Goal: Information Seeking & Learning: Learn about a topic

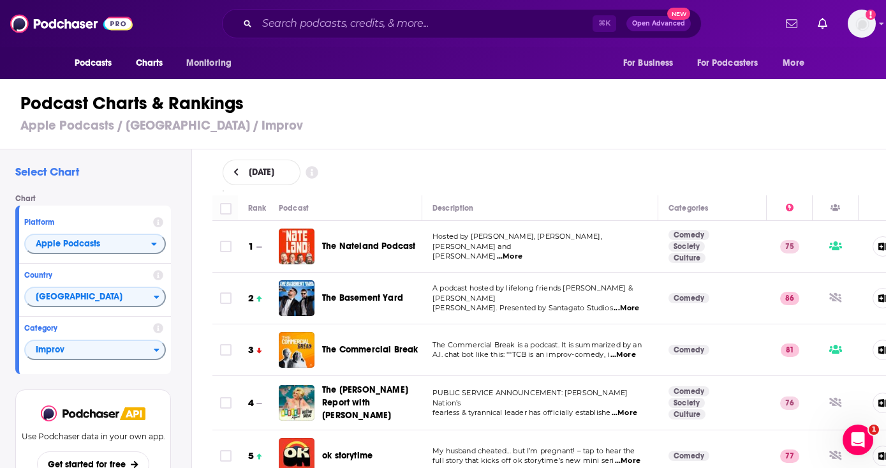
scroll to position [835, 0]
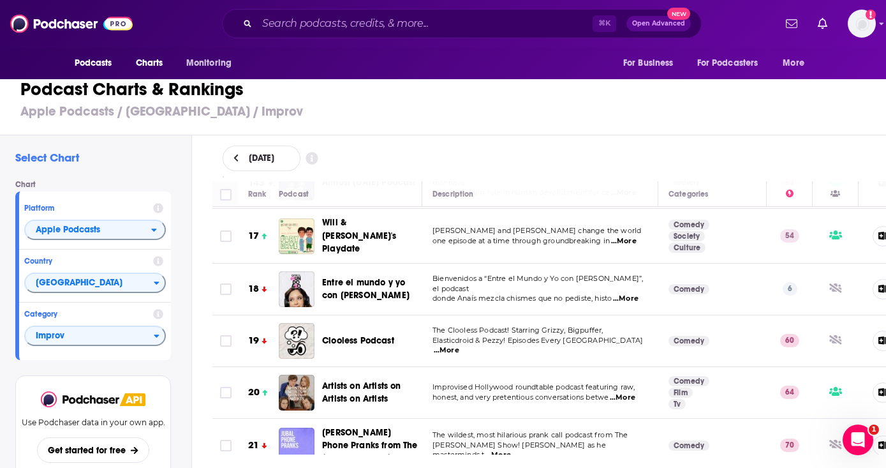
click at [368, 380] on span "Artists on Artists on Artists on Artists" at bounding box center [361, 392] width 79 height 24
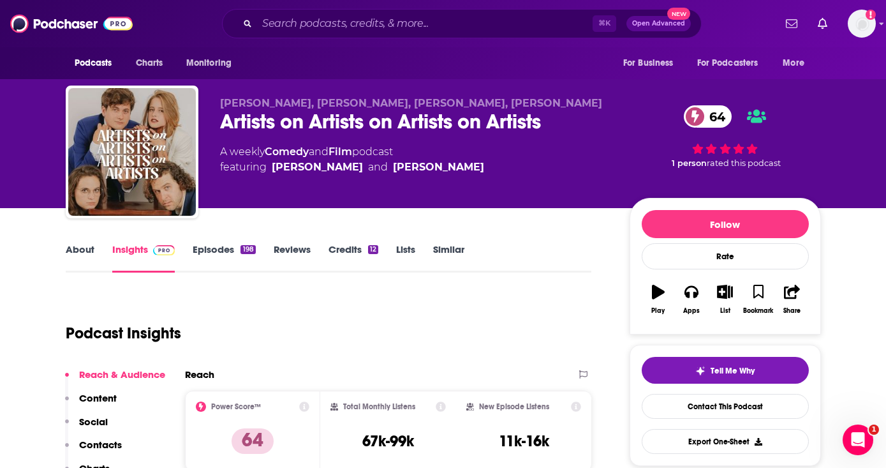
click at [214, 251] on link "Episodes 198" at bounding box center [224, 257] width 63 height 29
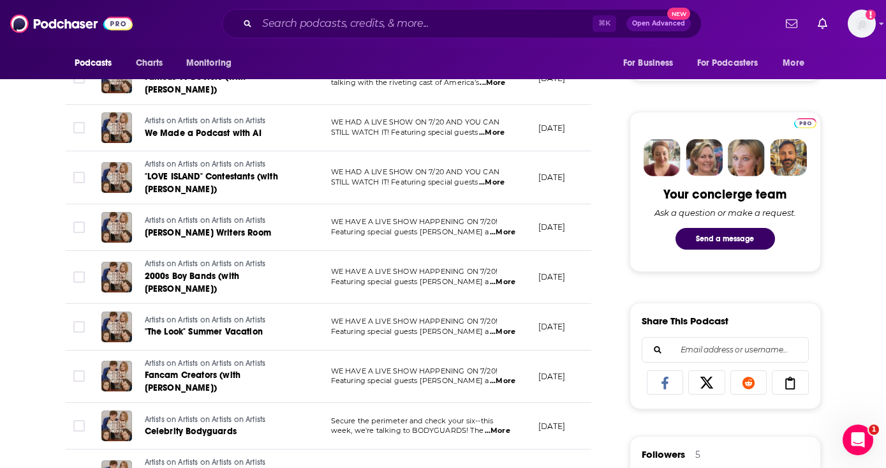
scroll to position [546, 0]
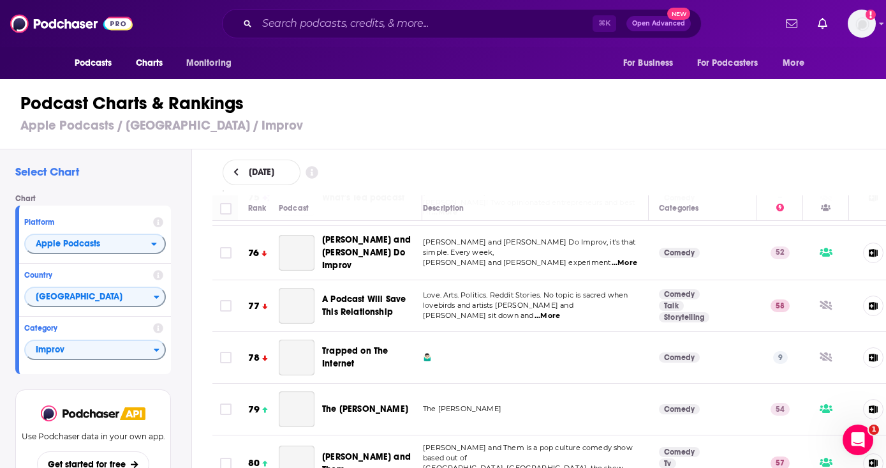
scroll to position [3998, 10]
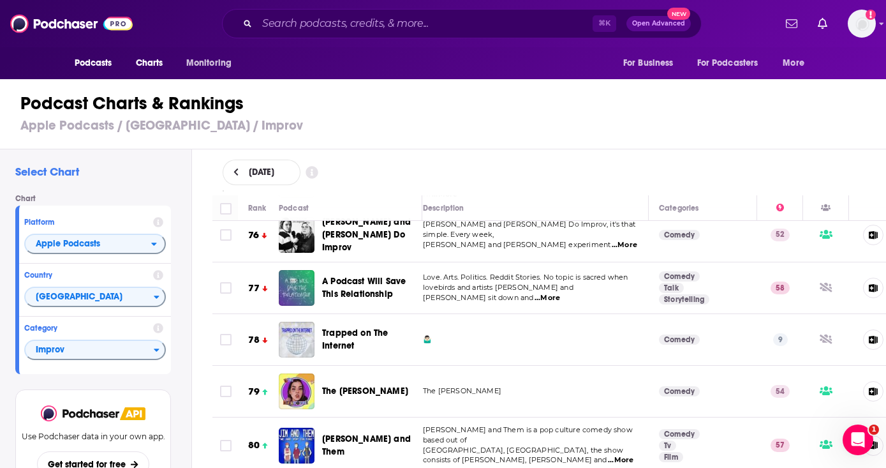
click at [528, 425] on span "[PERSON_NAME] and Them is a pop culture comedy show based out of" at bounding box center [528, 434] width 210 height 19
click at [526, 445] on span "[GEOGRAPHIC_DATA], [GEOGRAPHIC_DATA], the show consists of [PERSON_NAME], [PERS…" at bounding box center [523, 454] width 200 height 19
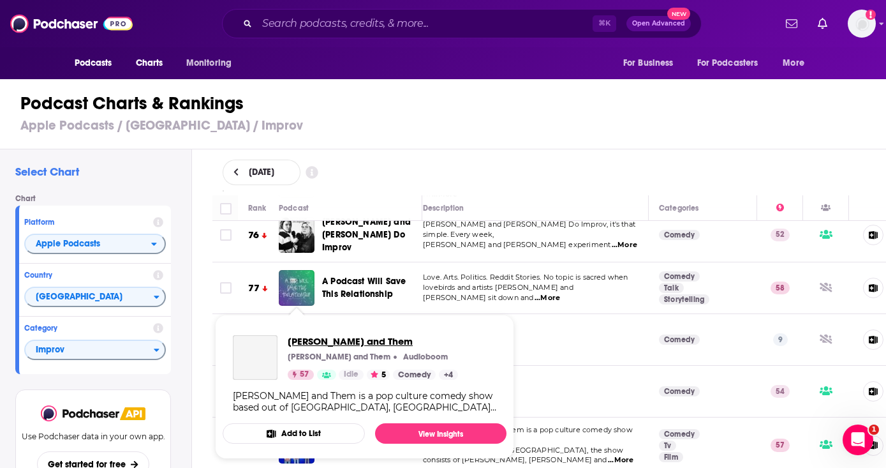
click at [292, 336] on span "[PERSON_NAME] and Them" at bounding box center [373, 341] width 170 height 12
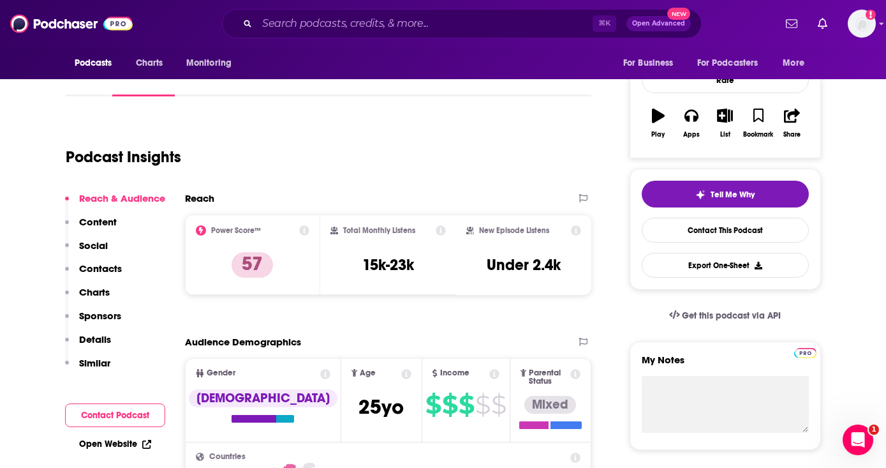
scroll to position [92, 0]
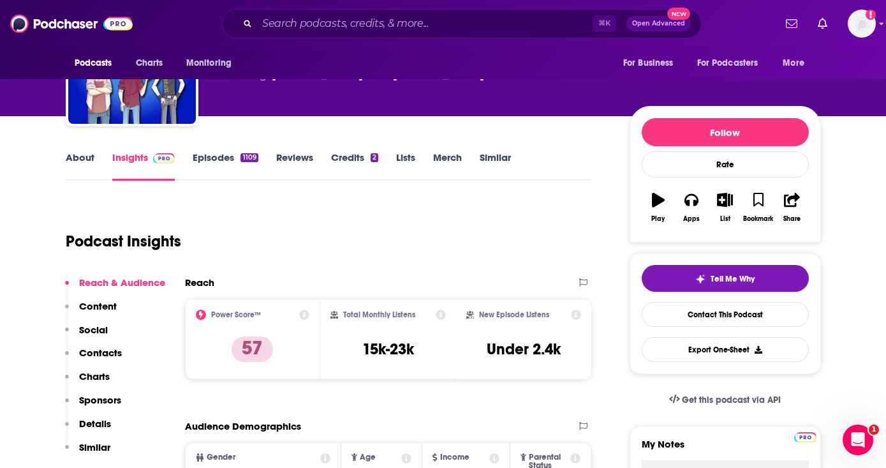
click at [228, 157] on link "Episodes 1109" at bounding box center [225, 165] width 65 height 29
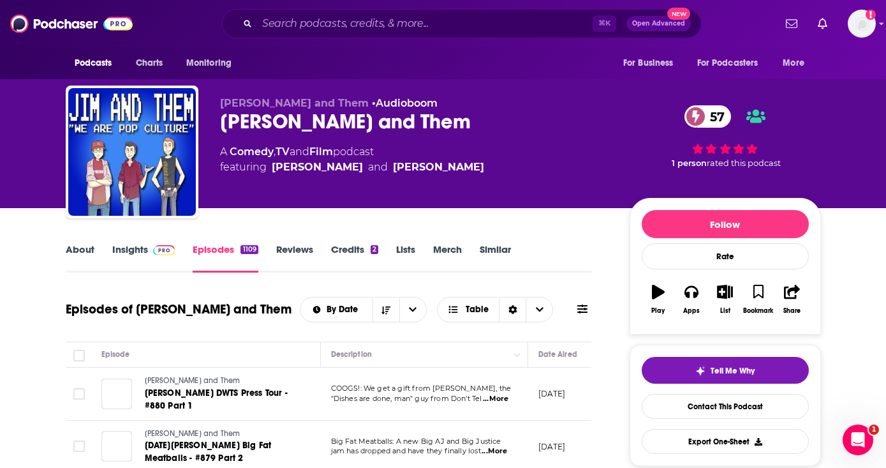
click at [151, 252] on span at bounding box center [161, 249] width 27 height 12
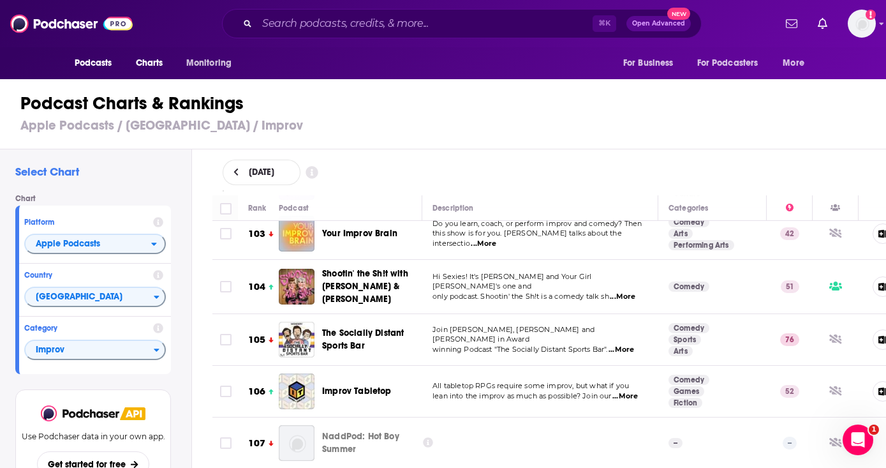
scroll to position [5602, 0]
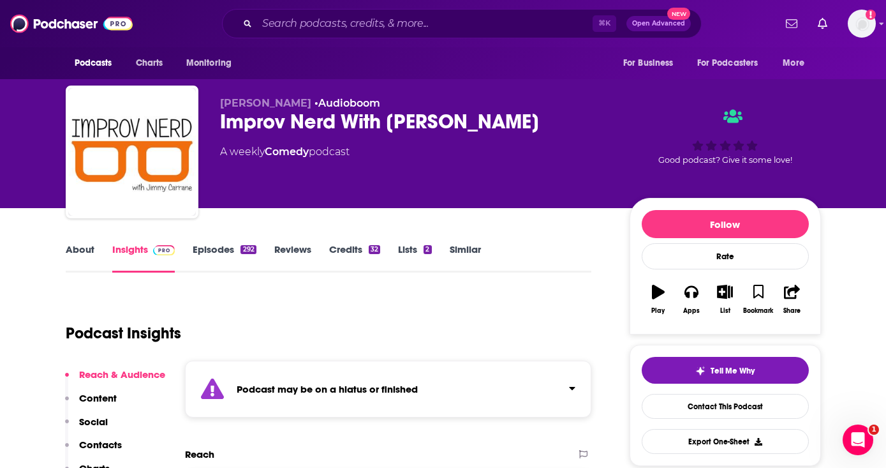
click at [223, 249] on link "Episodes 292" at bounding box center [224, 257] width 63 height 29
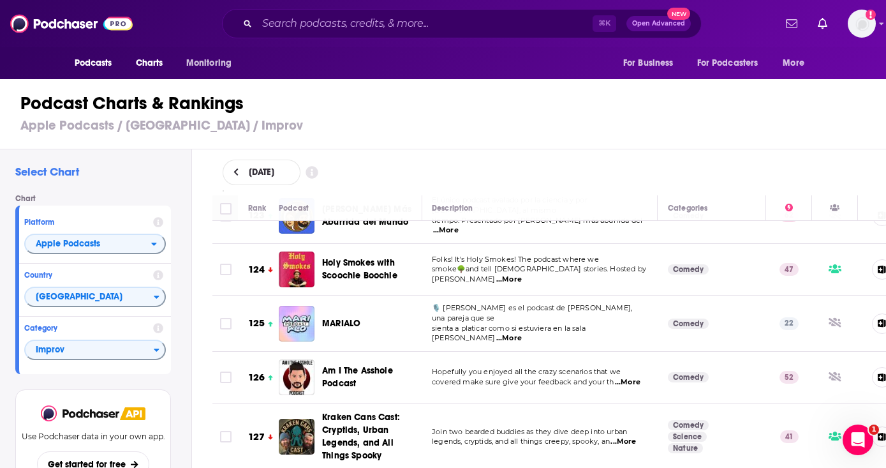
scroll to position [6423, 1]
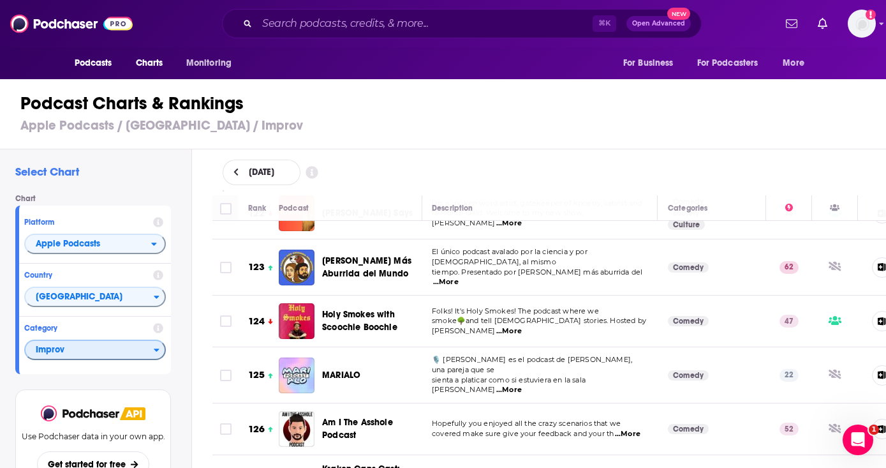
click at [154, 347] on icon "Categories" at bounding box center [157, 349] width 6 height 9
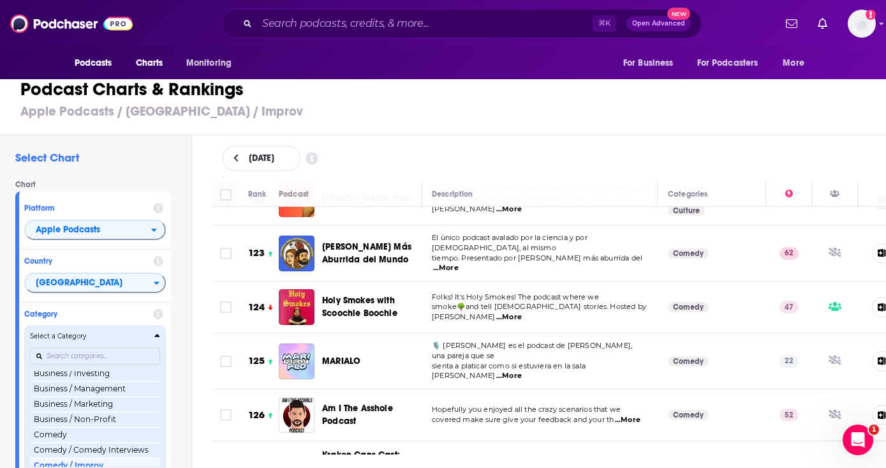
scroll to position [180, 0]
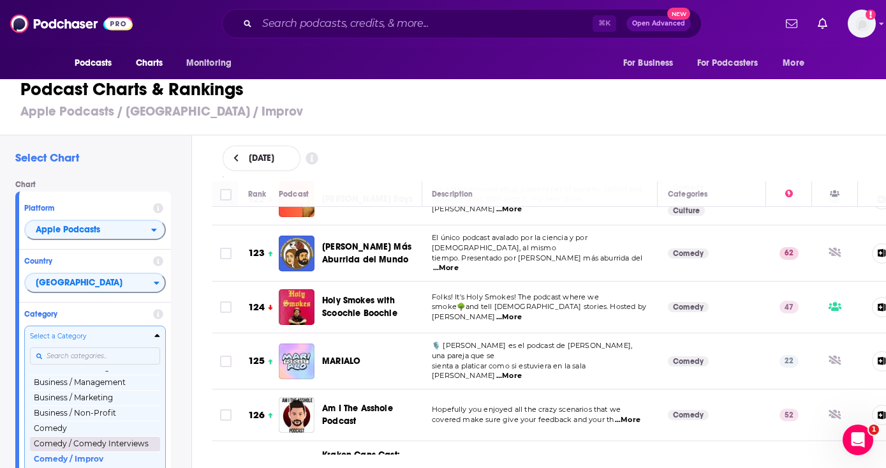
click at [94, 447] on button "Comedy / Comedy Interviews" at bounding box center [95, 443] width 130 height 15
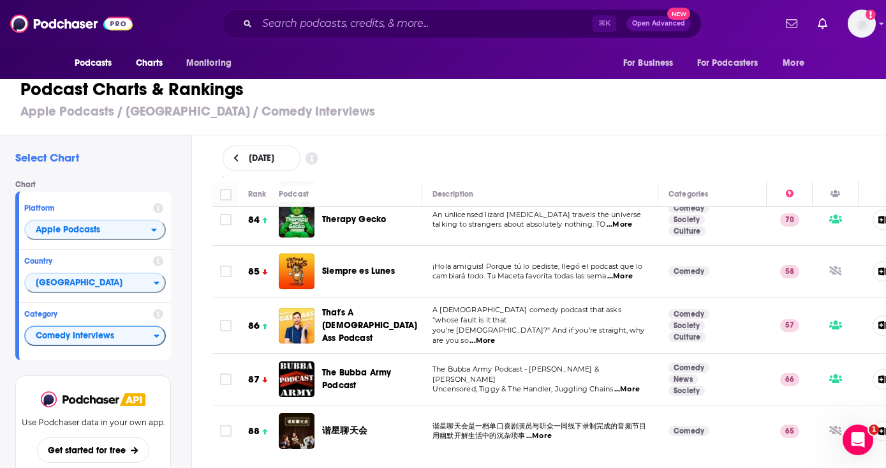
scroll to position [4441, 0]
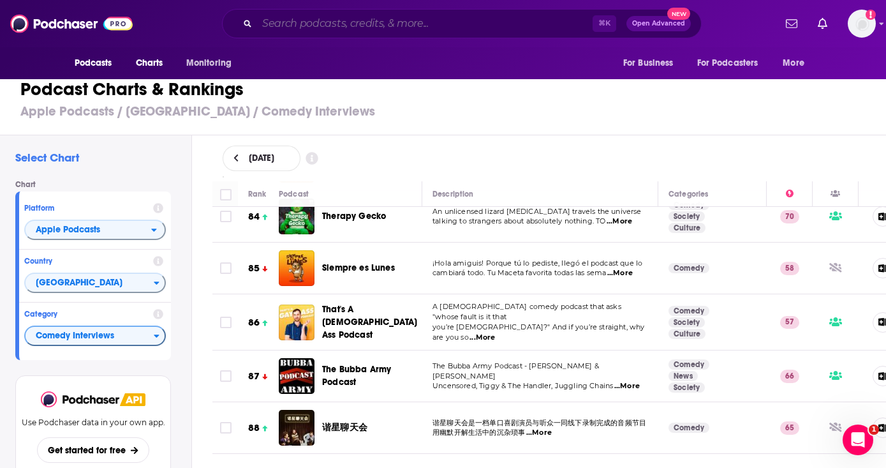
click at [368, 24] on input "Search podcasts, credits, & more..." at bounding box center [425, 23] width 336 height 20
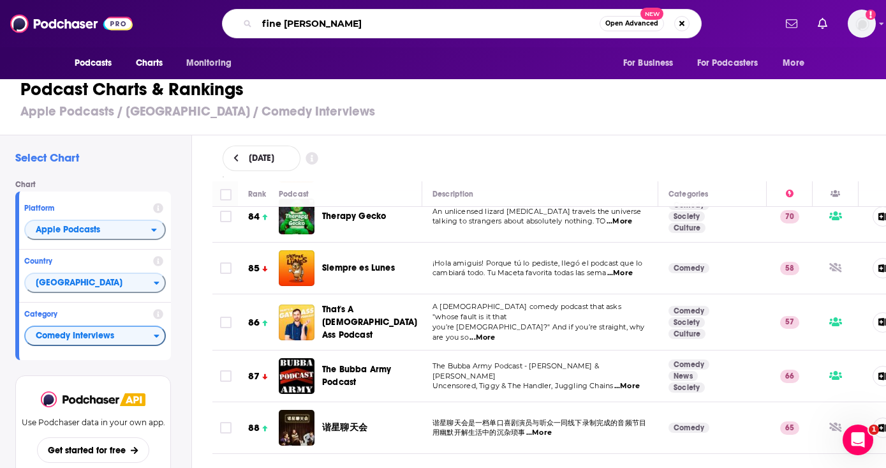
type input "fine dining"
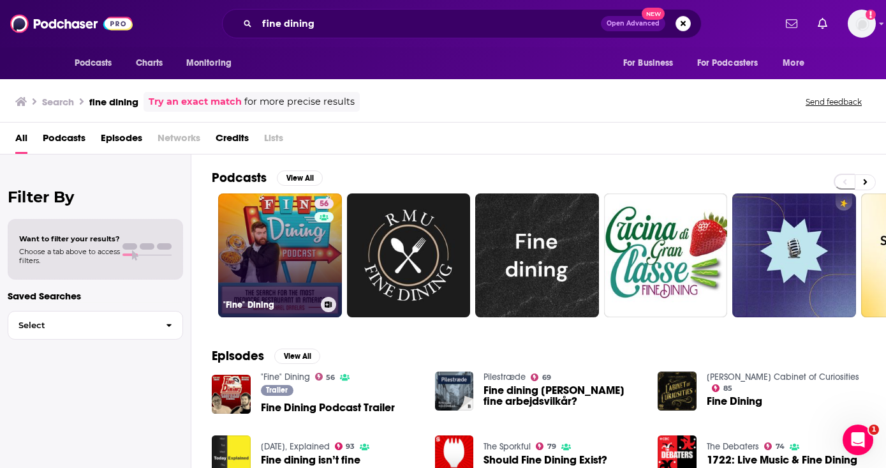
click at [266, 202] on link "56 "Fine" Dining" at bounding box center [280, 255] width 124 height 124
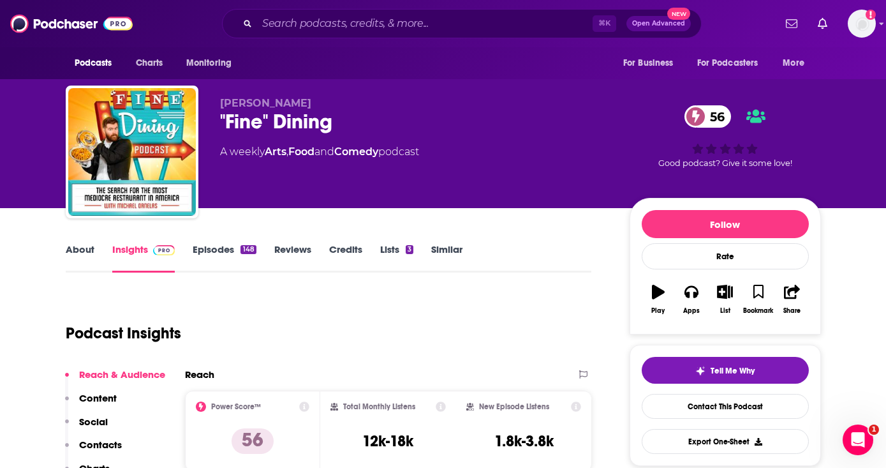
click at [212, 246] on link "Episodes 148" at bounding box center [224, 257] width 63 height 29
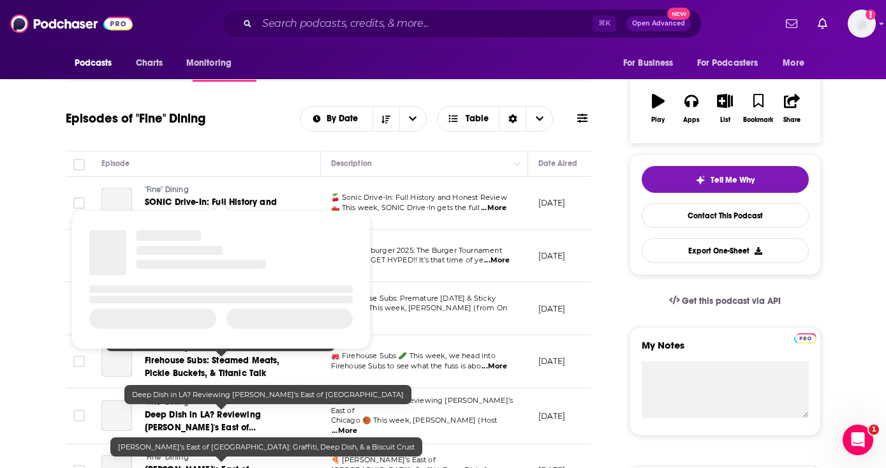
scroll to position [308, 0]
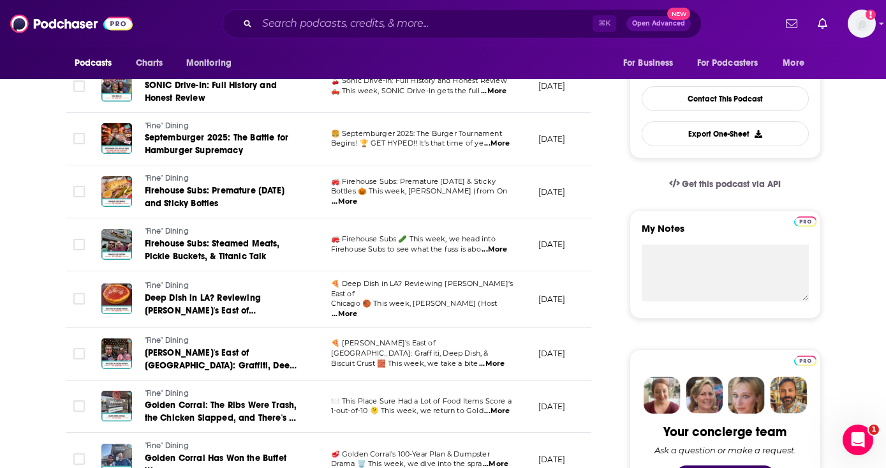
click at [417, 292] on span "🍕 Deep Dish in LA? Reviewing [PERSON_NAME]’s East of" at bounding box center [422, 288] width 182 height 19
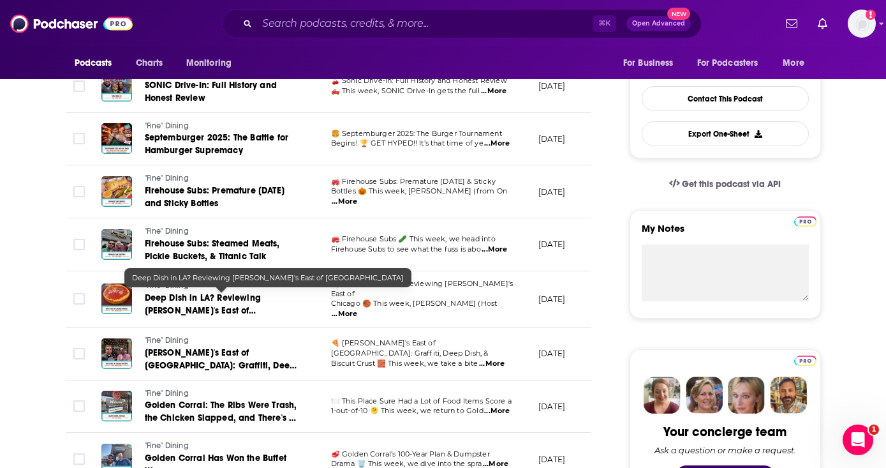
click at [214, 299] on span "Deep Dish in LA? Reviewing [PERSON_NAME]'s East of [GEOGRAPHIC_DATA]" at bounding box center [203, 310] width 116 height 36
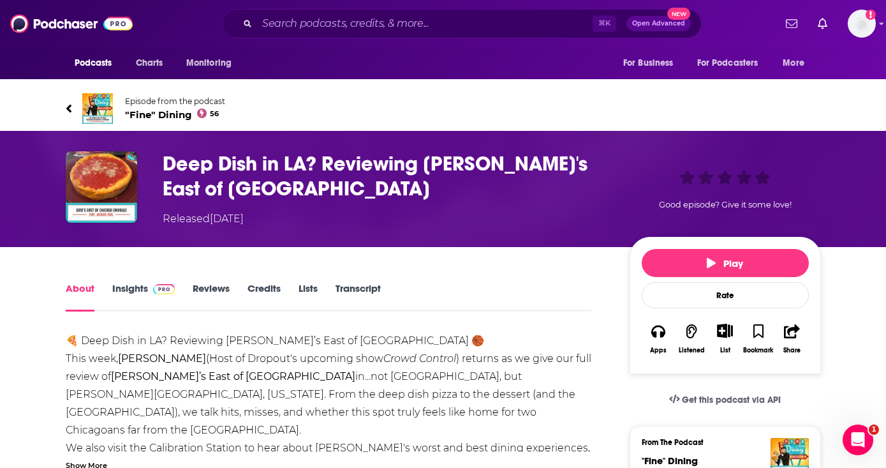
click at [134, 285] on link "Insights" at bounding box center [143, 296] width 63 height 29
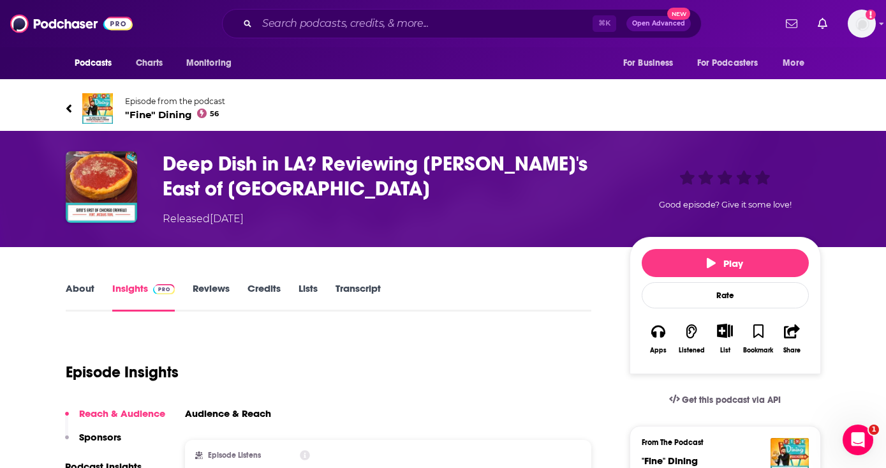
click at [83, 286] on link "About" at bounding box center [80, 296] width 29 height 29
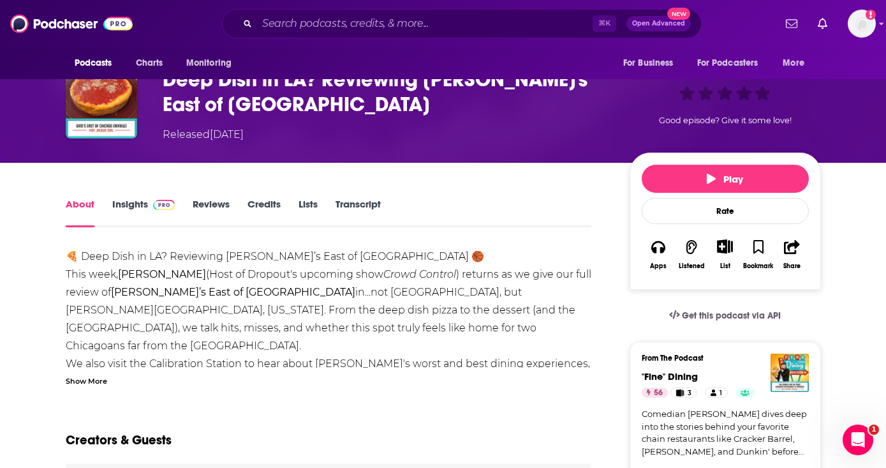
scroll to position [87, 0]
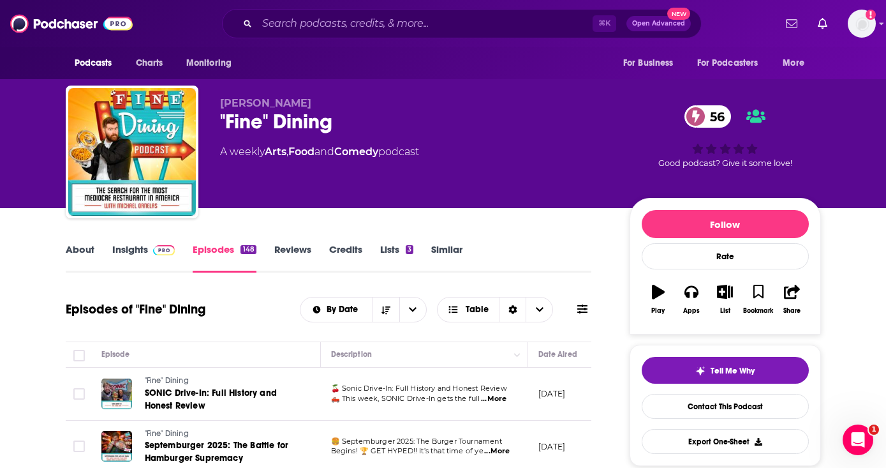
click at [577, 183] on div "[PERSON_NAME] "Fine" Dining 56 A weekly Arts , Food and Comedy podcast" at bounding box center [414, 148] width 389 height 102
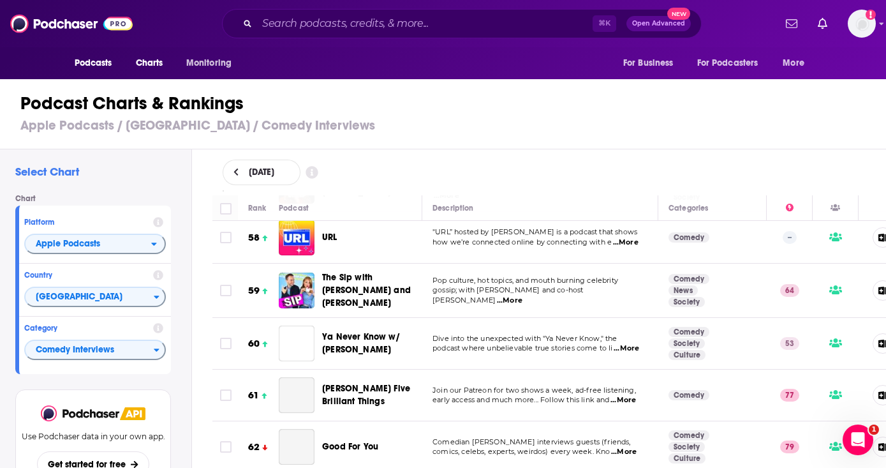
scroll to position [3077, 0]
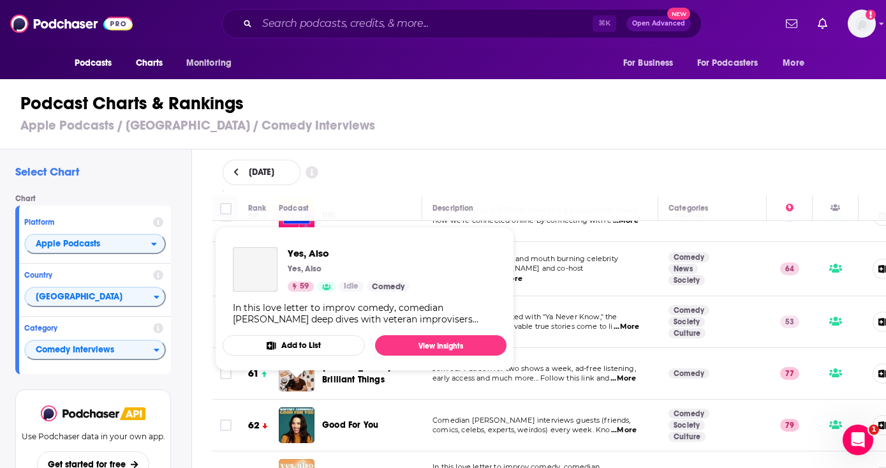
click at [297, 459] on img "Yes, Also" at bounding box center [297, 477] width 36 height 36
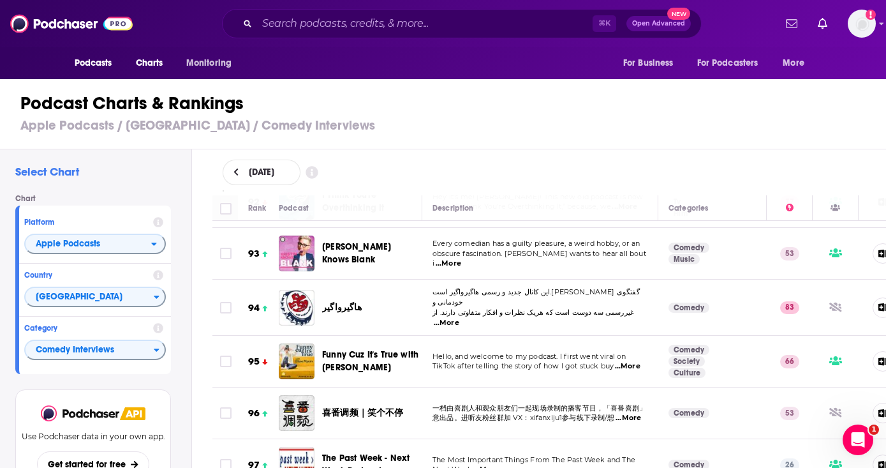
scroll to position [4697, 0]
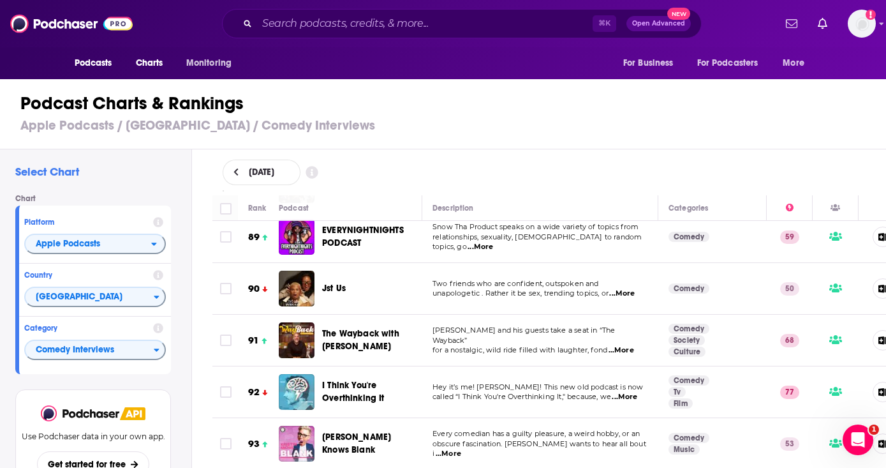
click at [627, 392] on span "...More" at bounding box center [625, 397] width 26 height 10
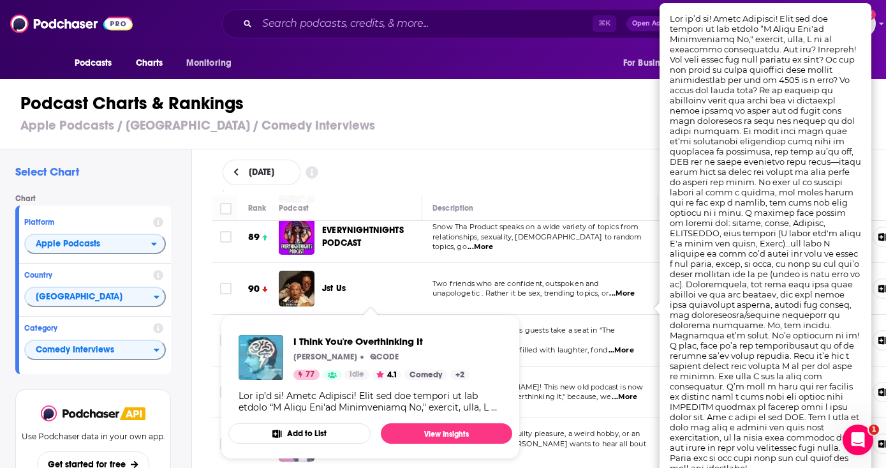
click at [345, 380] on span "I Think You're Overthinking It" at bounding box center [353, 392] width 63 height 24
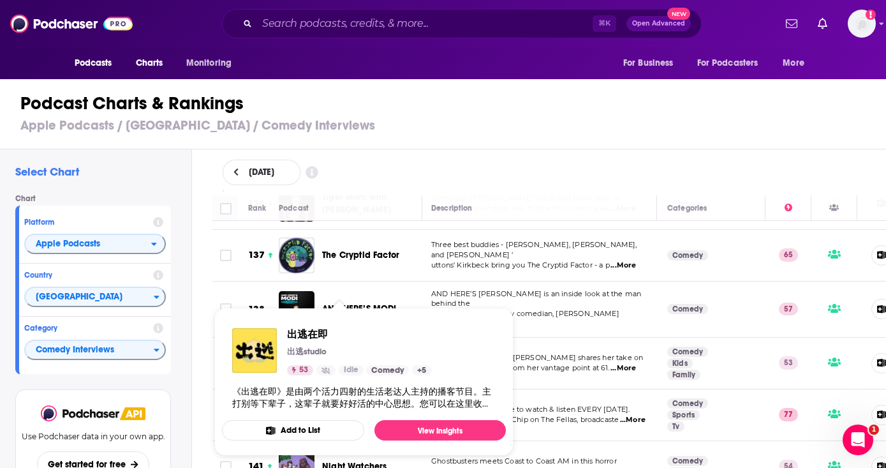
scroll to position [7033, 1]
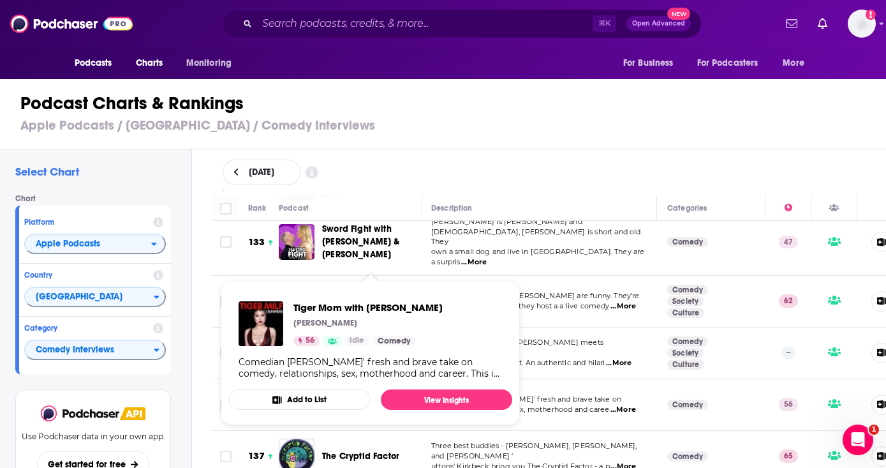
click at [342, 392] on span "Tiger Mom with [PERSON_NAME]" at bounding box center [356, 404] width 69 height 24
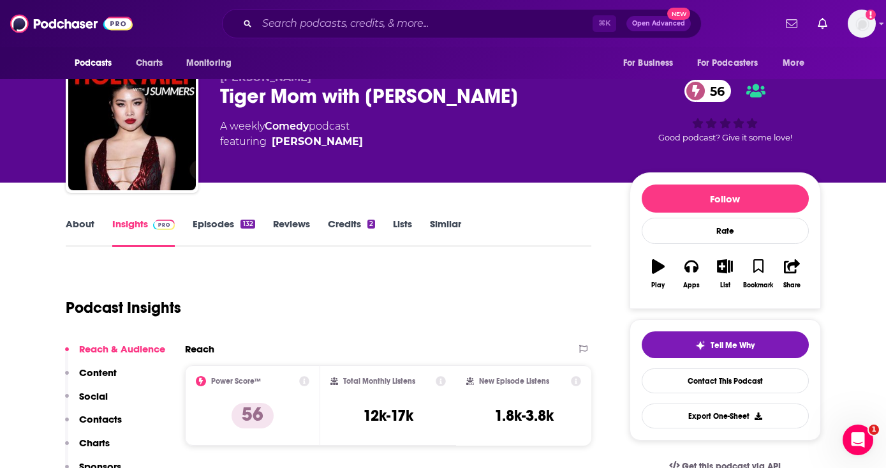
scroll to position [82, 0]
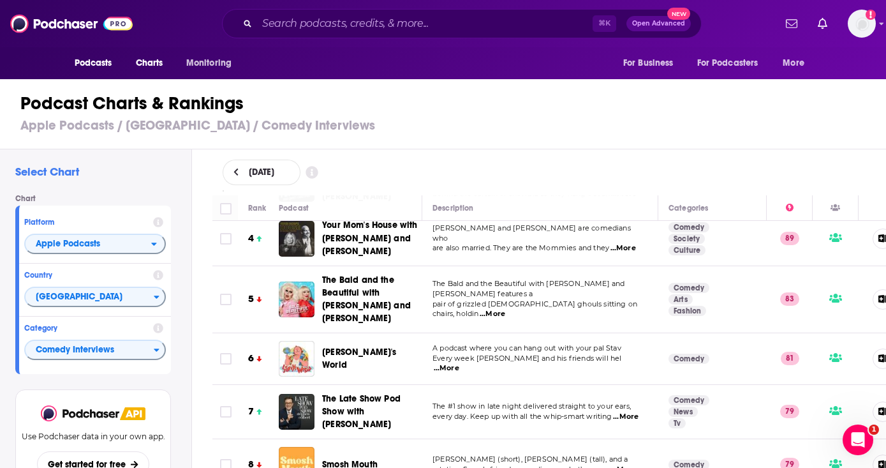
scroll to position [184, 0]
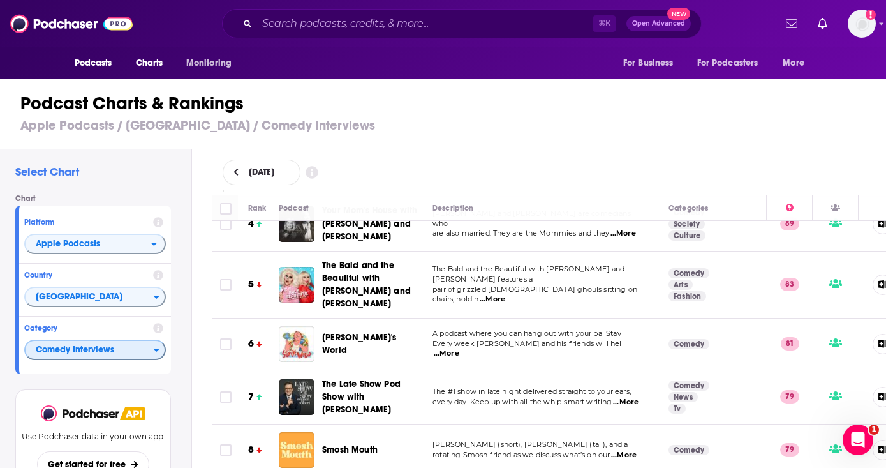
click at [145, 353] on span "Comedy Interviews" at bounding box center [90, 350] width 128 height 22
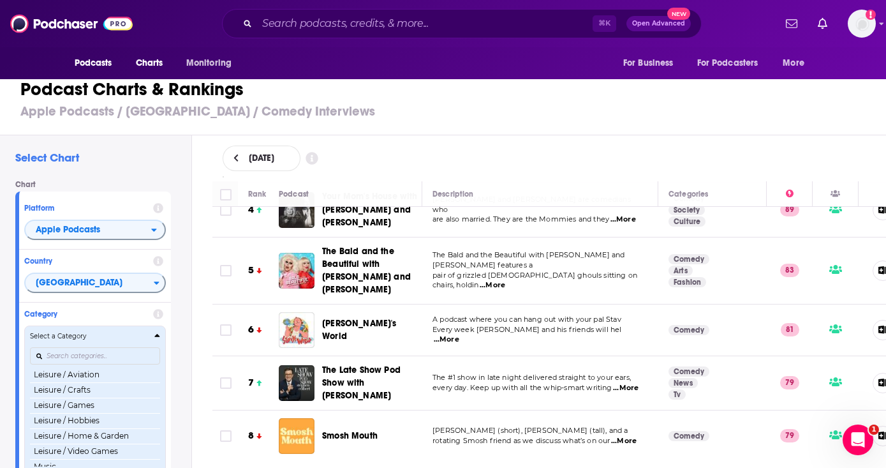
scroll to position [715, 0]
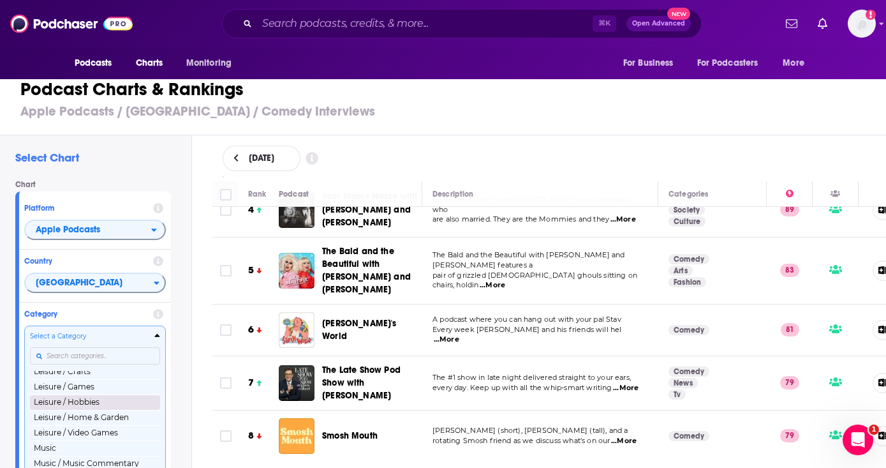
click at [98, 402] on button "Leisure / Hobbies" at bounding box center [95, 401] width 130 height 15
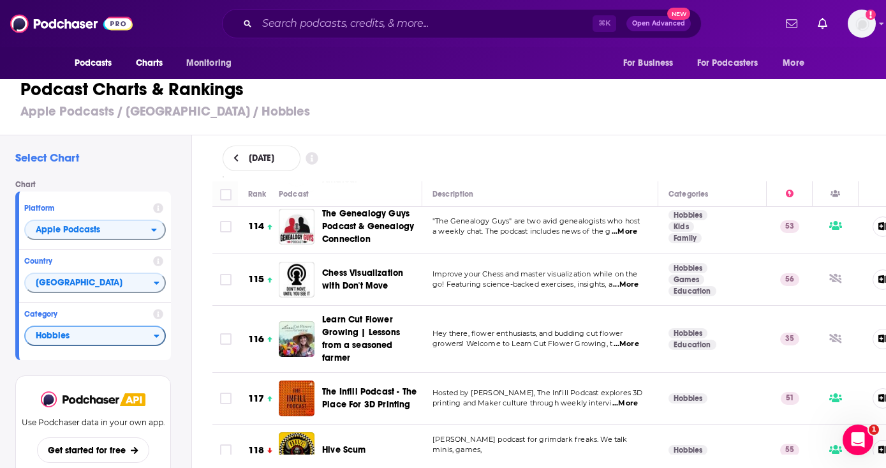
scroll to position [6129, 0]
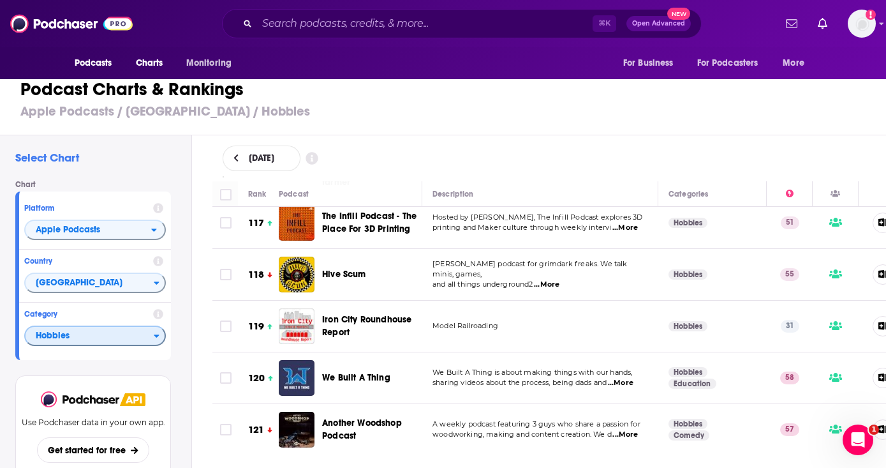
click at [139, 336] on span "Hobbies" at bounding box center [90, 336] width 128 height 22
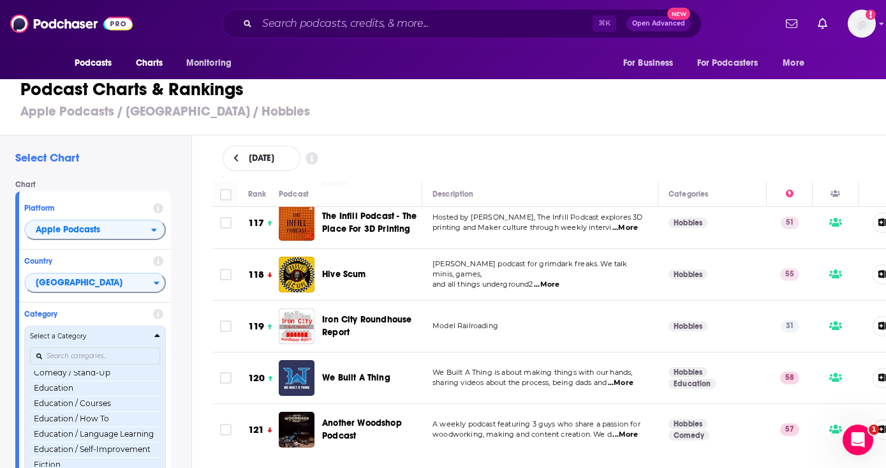
scroll to position [281, 0]
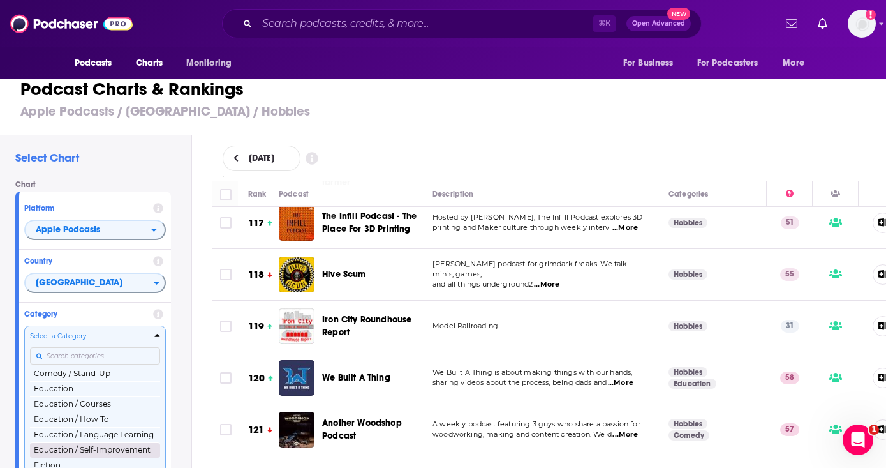
click at [112, 450] on button "Education / Self-Improvement" at bounding box center [95, 449] width 130 height 15
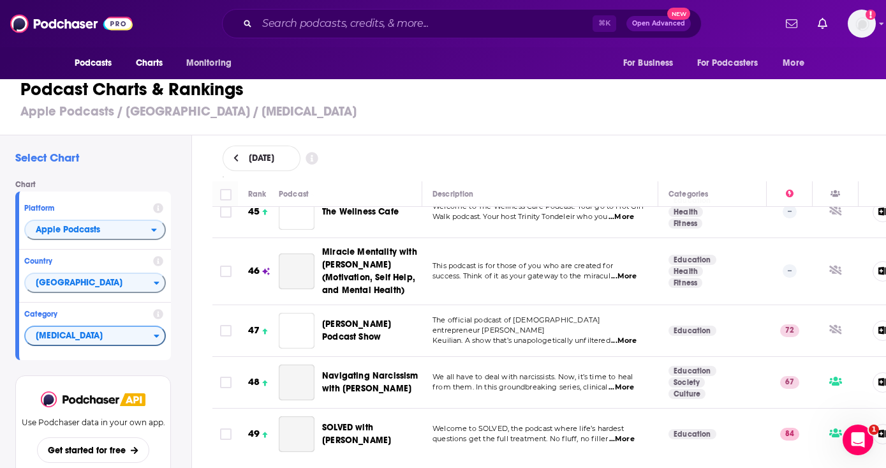
scroll to position [2399, 0]
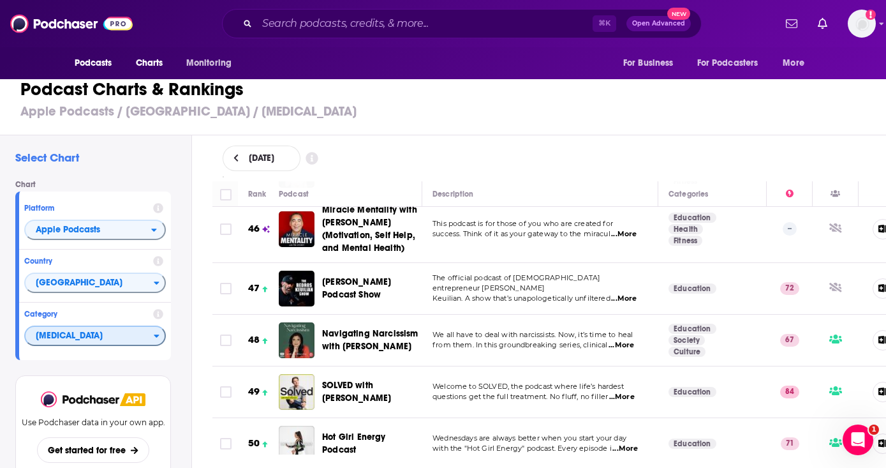
click at [153, 341] on span "Self-Improvement" at bounding box center [90, 336] width 128 height 22
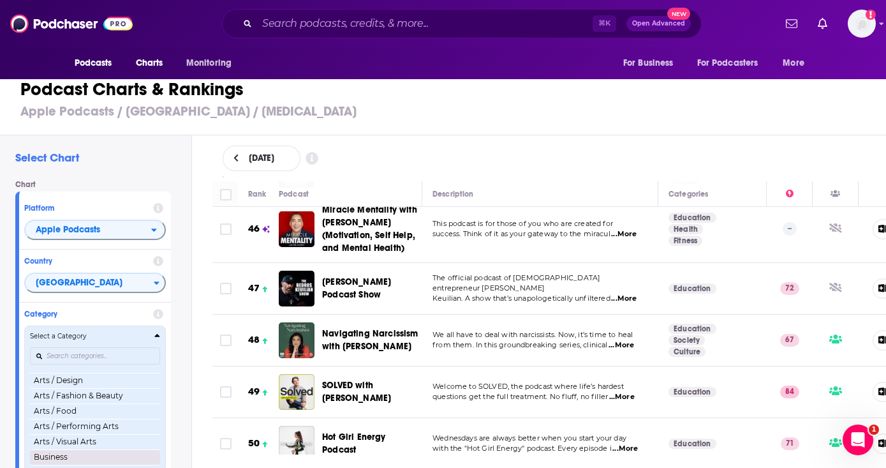
scroll to position [45, 0]
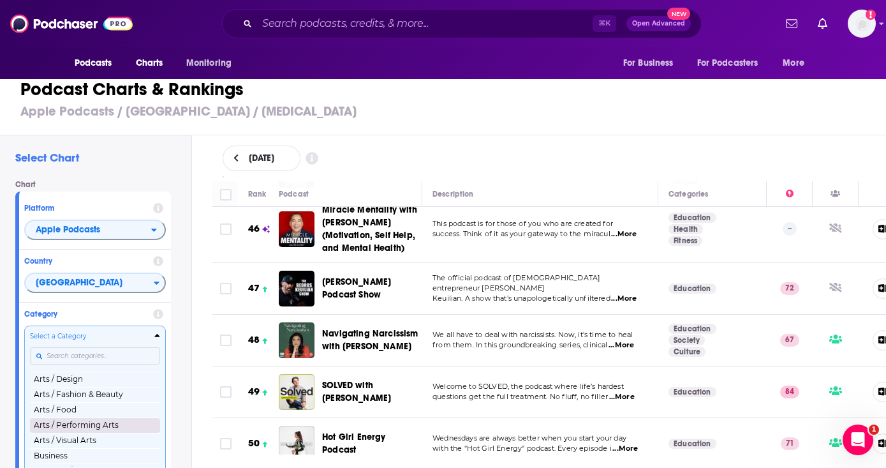
click at [115, 422] on button "Arts / Performing Arts" at bounding box center [95, 424] width 130 height 15
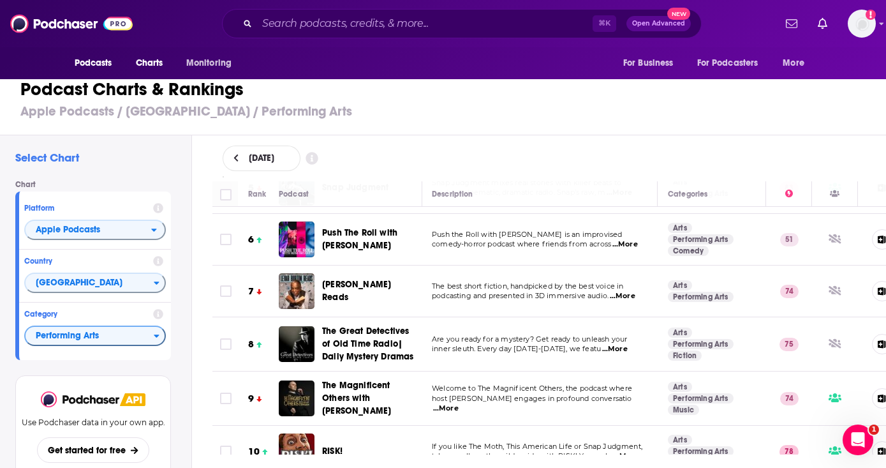
scroll to position [327, 1]
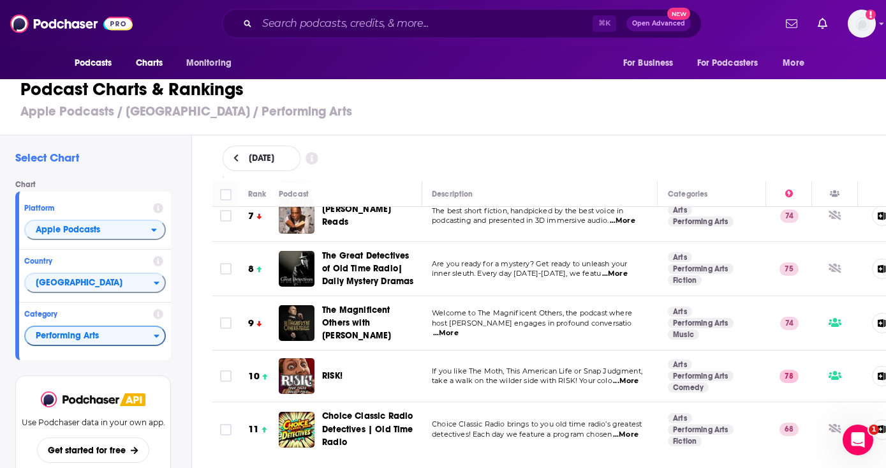
click at [326, 376] on span "RISK!" at bounding box center [332, 375] width 20 height 11
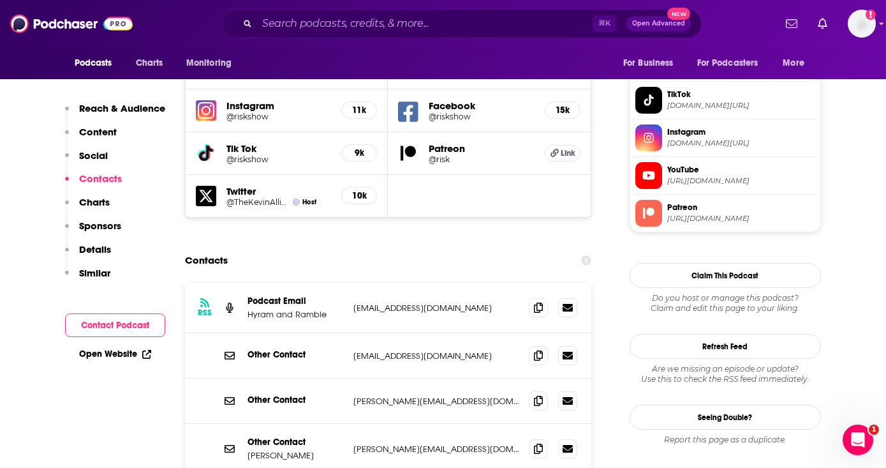
scroll to position [1243, 0]
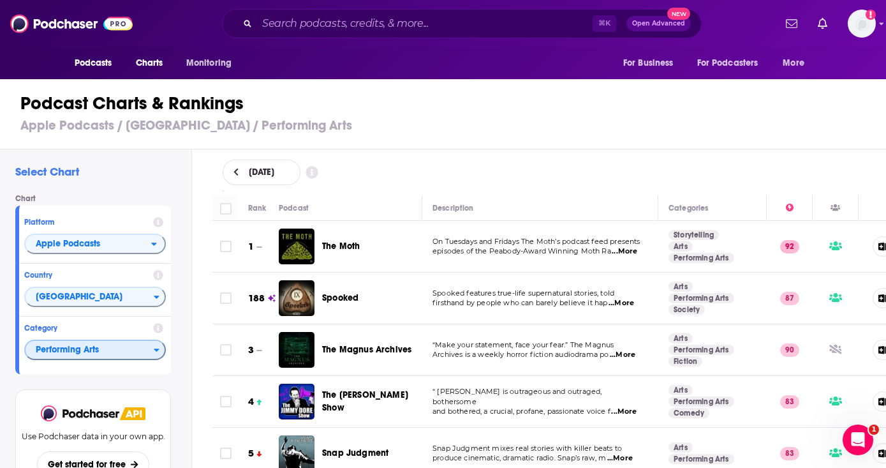
click at [160, 359] on button "Performing Arts" at bounding box center [95, 349] width 142 height 20
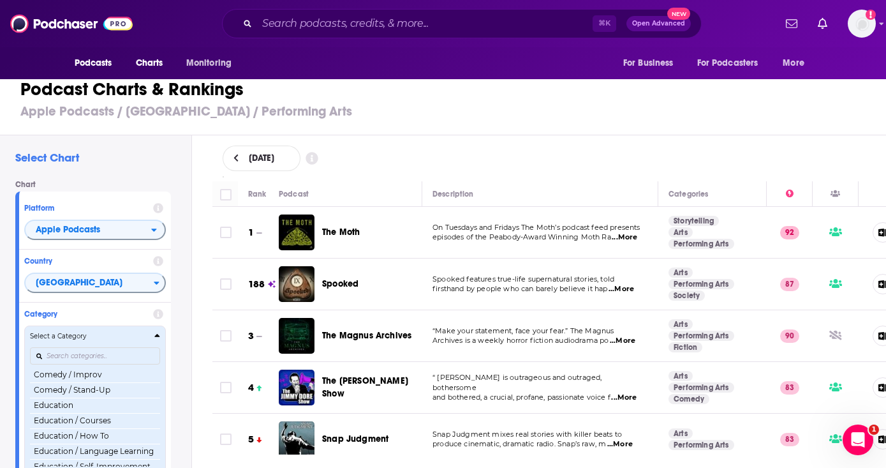
scroll to position [255, 0]
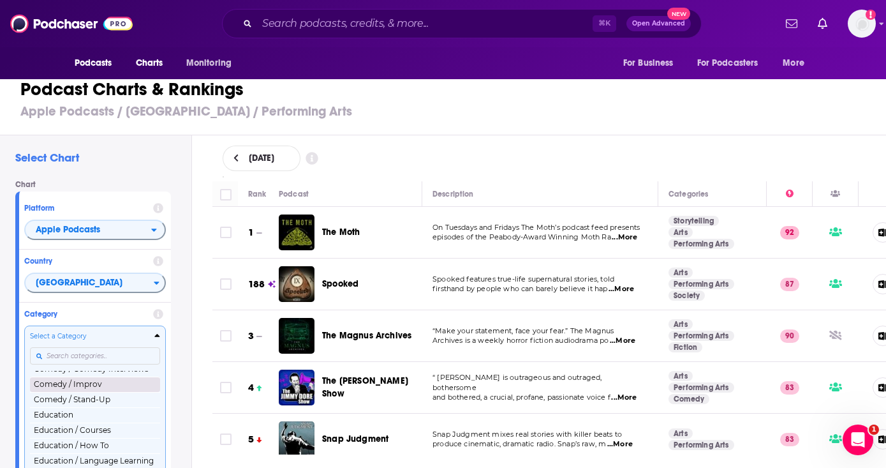
click at [96, 390] on button "Comedy / Improv" at bounding box center [95, 383] width 130 height 15
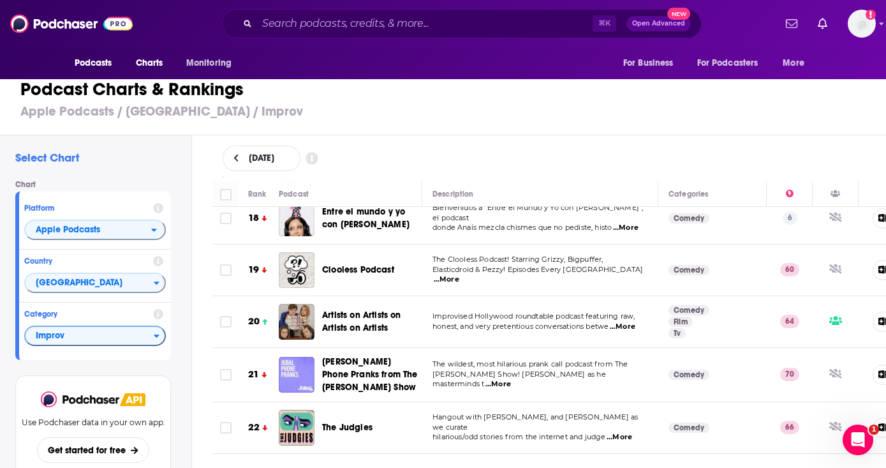
scroll to position [925, 0]
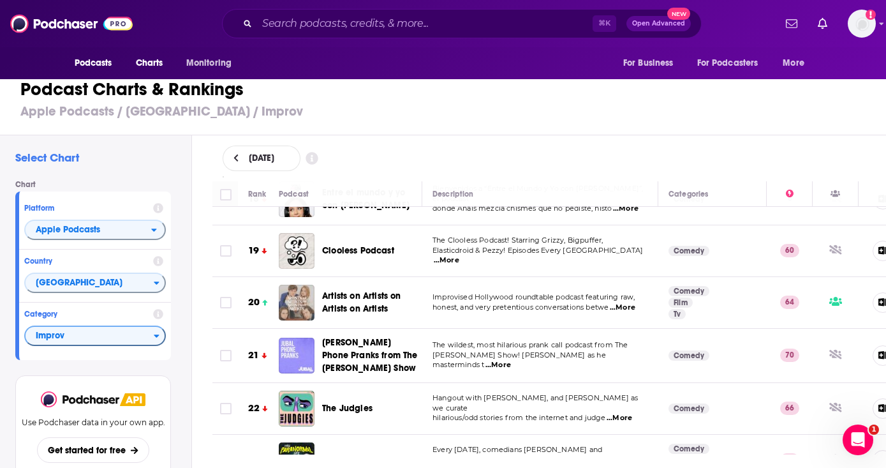
click at [312, 304] on div "Podcasts Charts Monitoring ⌘ K Open Advanced New For Business For Podcasters Mo…" at bounding box center [443, 234] width 886 height 468
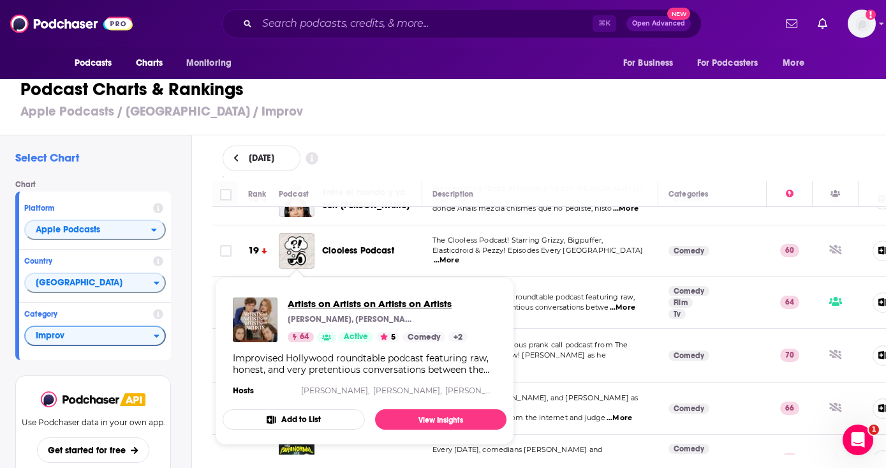
click at [316, 300] on span "Artists on Artists on Artists on Artists" at bounding box center [378, 303] width 180 height 12
